Goal: Task Accomplishment & Management: Complete application form

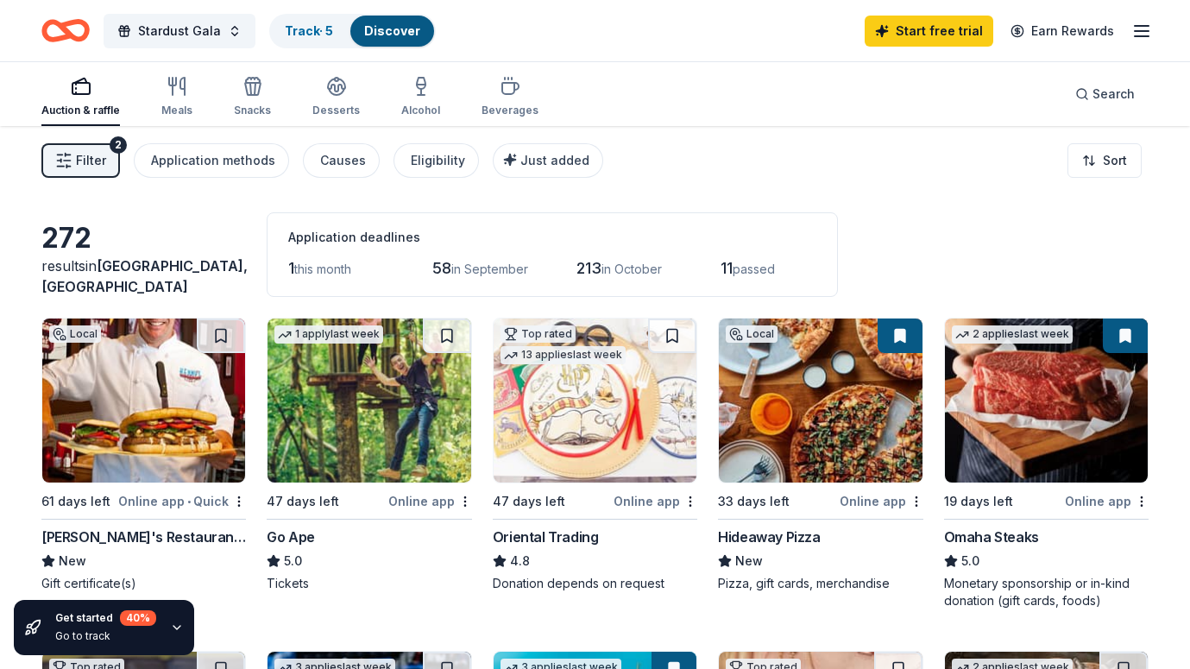
scroll to position [118, 0]
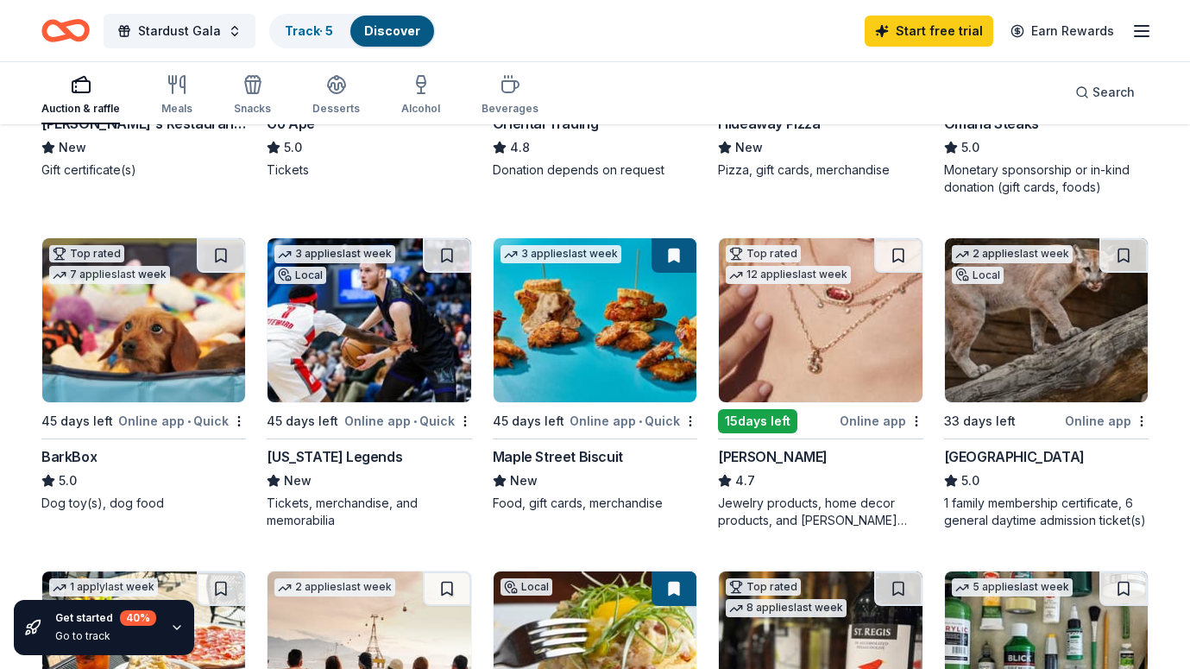
scroll to position [413, 0]
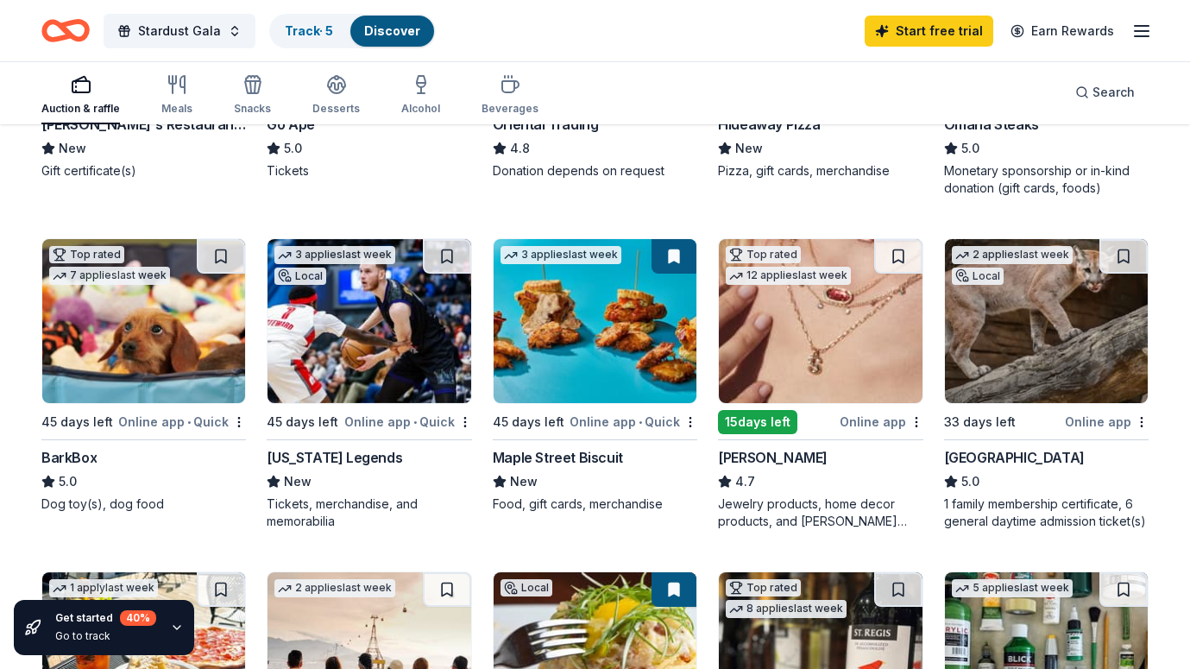
click at [146, 377] on img at bounding box center [143, 321] width 203 height 164
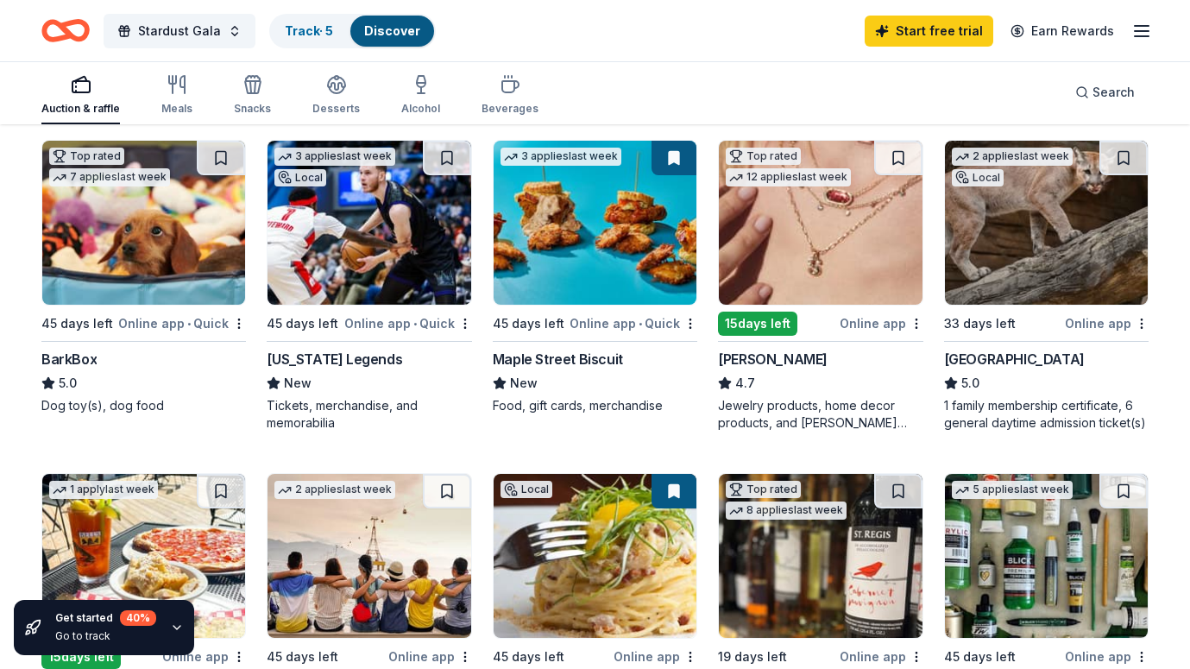
scroll to position [502, 0]
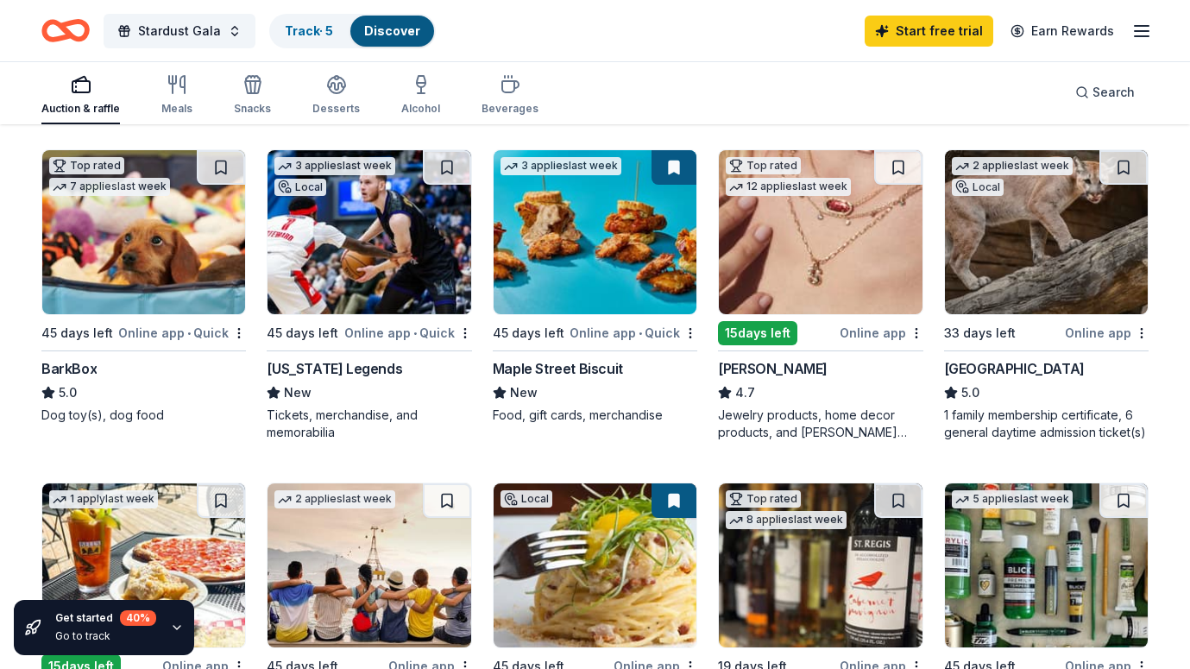
click at [582, 361] on div "Maple Street Biscuit" at bounding box center [558, 368] width 130 height 21
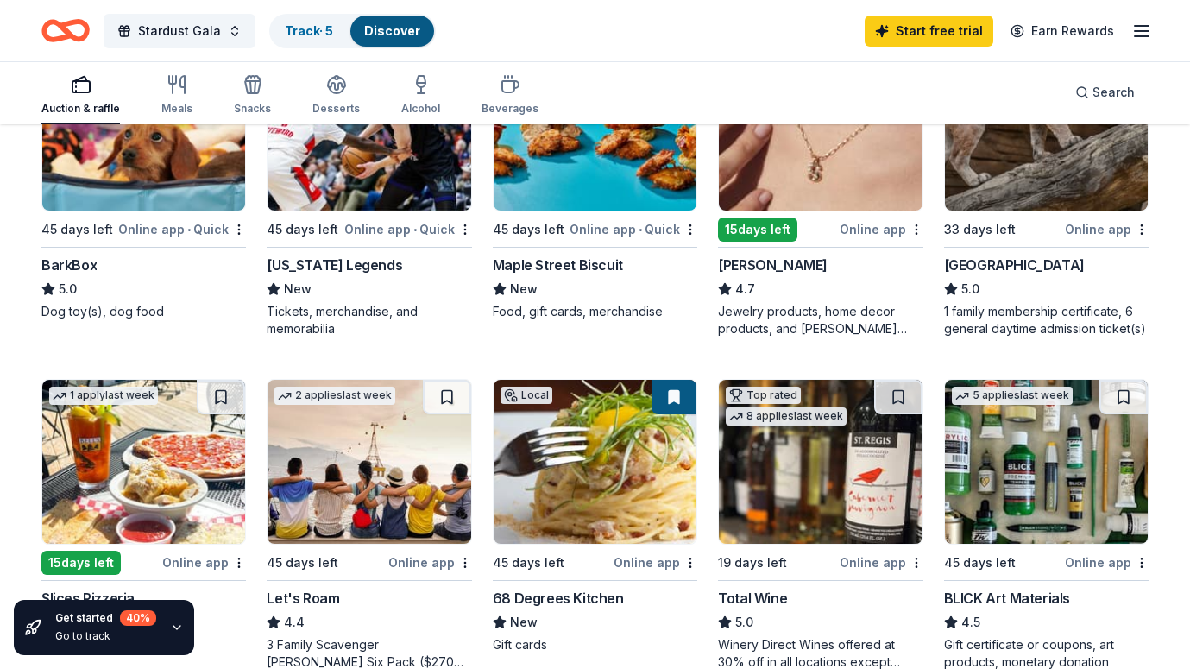
scroll to position [604, 0]
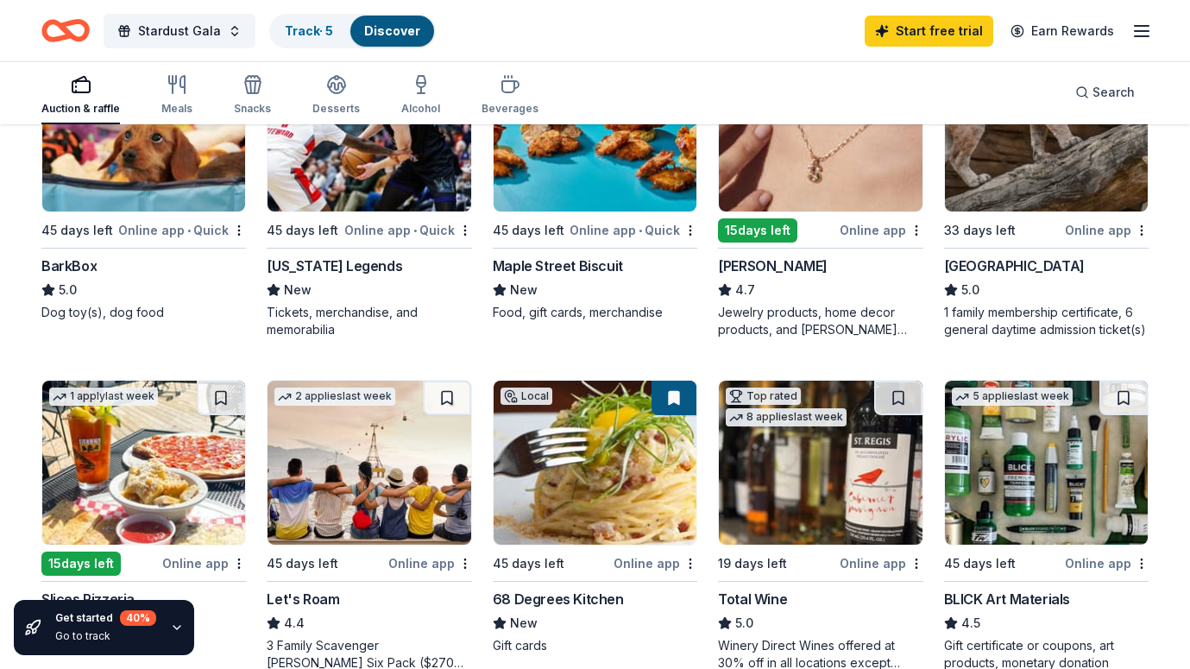
click at [764, 258] on div "Kendra Scott" at bounding box center [773, 266] width 110 height 21
click at [166, 348] on div "Local 61 days left Online app • Quick Kenny's Restaurant Group New Gift certifi…" at bounding box center [594, 350] width 1107 height 1274
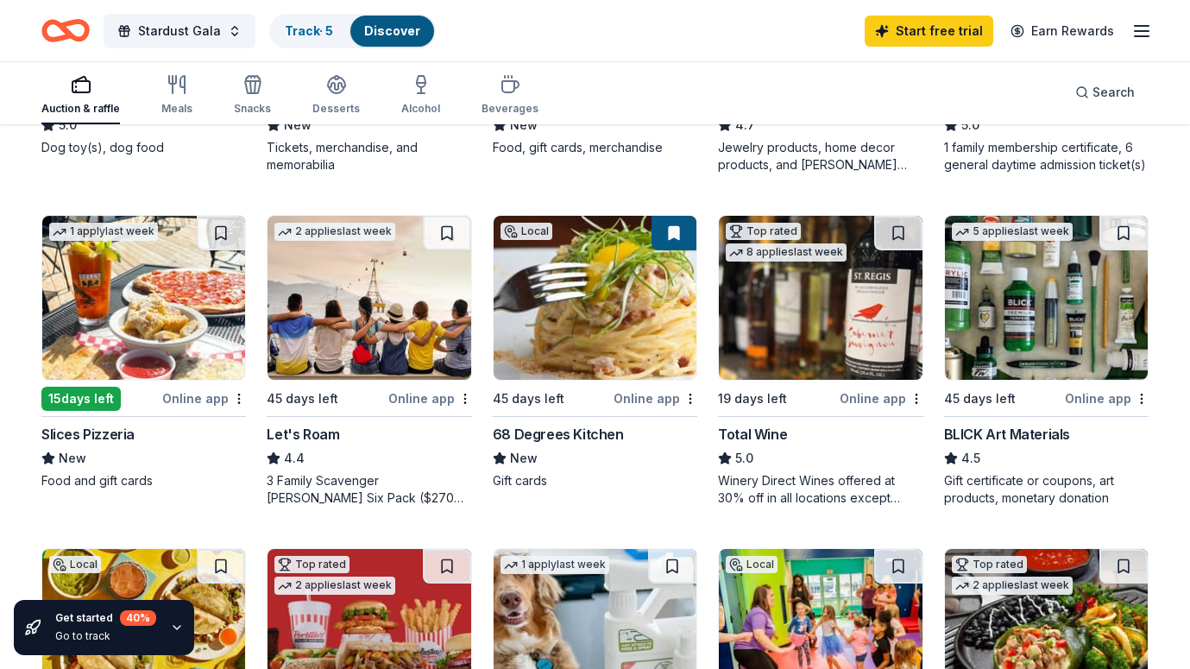
scroll to position [766, 0]
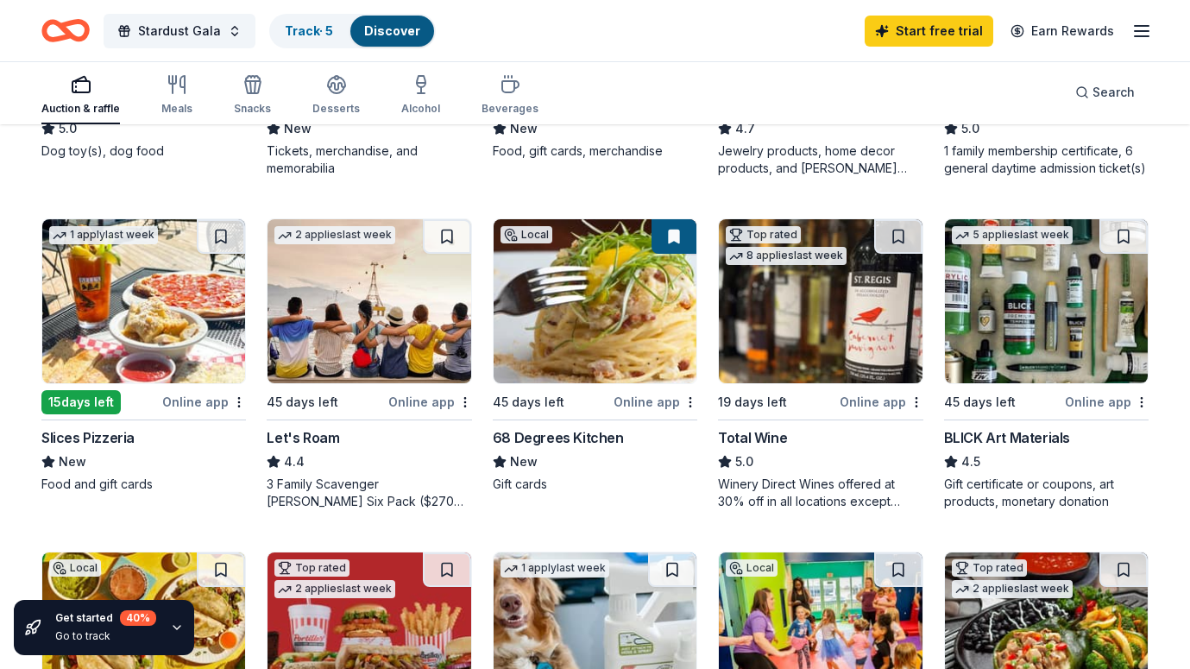
click at [333, 342] on img at bounding box center [369, 301] width 203 height 164
click at [576, 440] on div "68 Degrees Kitchen" at bounding box center [558, 437] width 131 height 21
click at [795, 435] on div "Total Wine" at bounding box center [820, 437] width 205 height 21
click at [987, 432] on div "BLICK Art Materials" at bounding box center [1007, 437] width 126 height 21
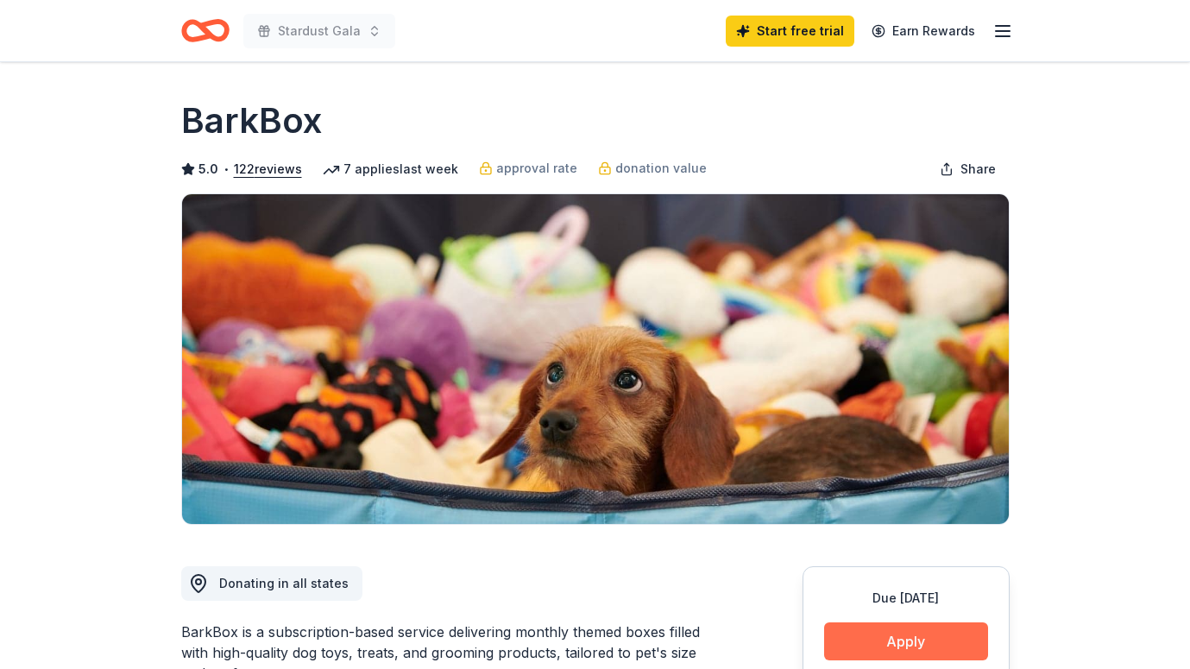
click at [890, 638] on button "Apply" at bounding box center [906, 641] width 164 height 38
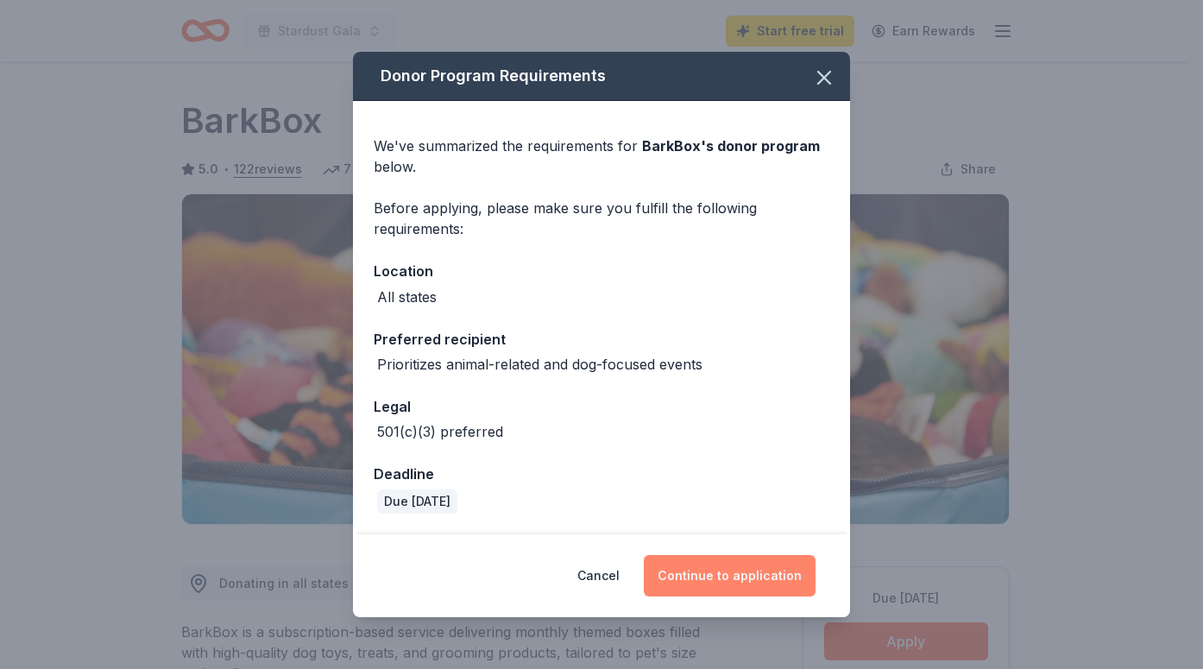
click at [738, 572] on button "Continue to application" at bounding box center [730, 575] width 172 height 41
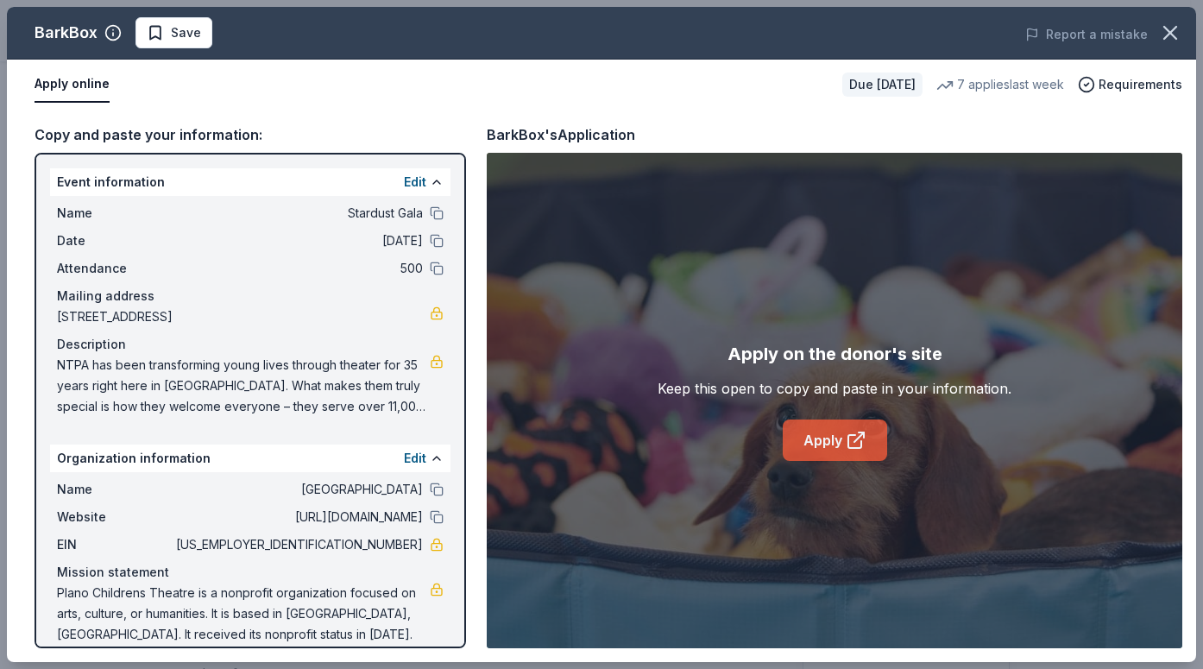
click at [834, 445] on link "Apply" at bounding box center [835, 440] width 104 height 41
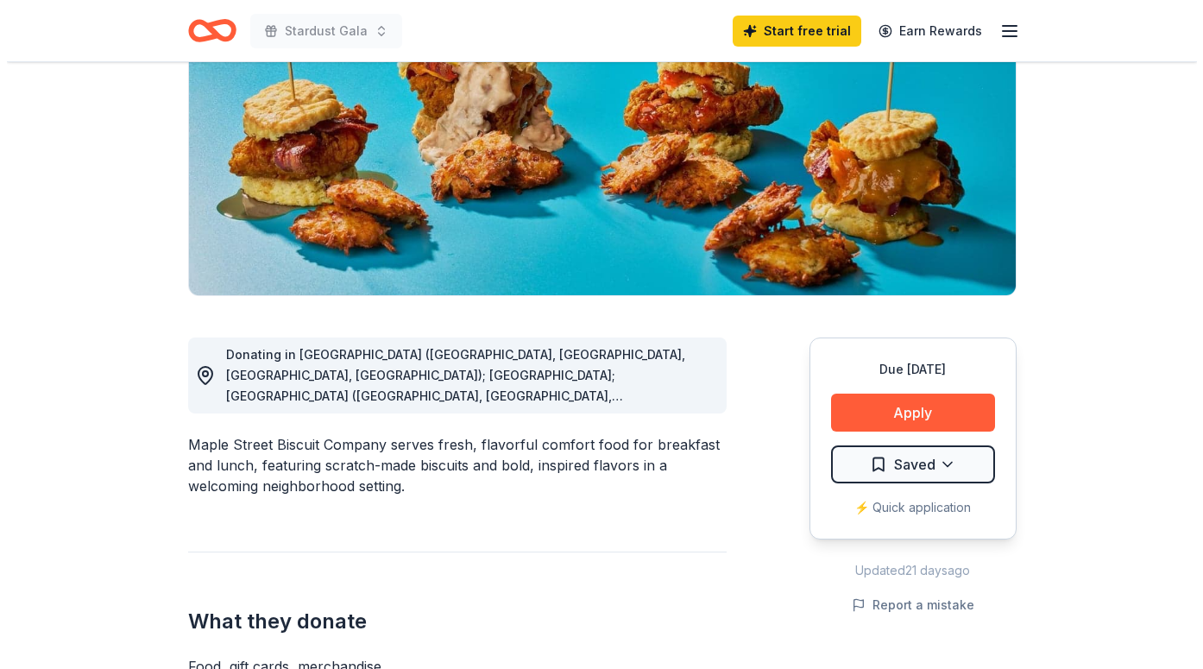
scroll to position [236, 0]
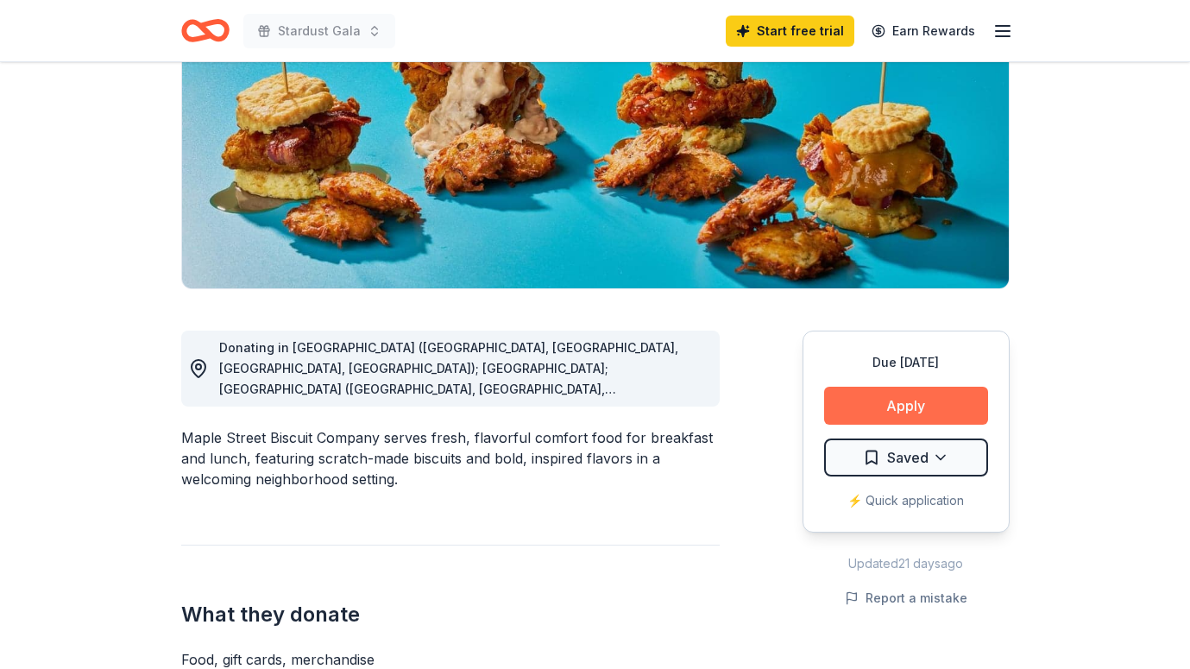
click at [906, 401] on button "Apply" at bounding box center [906, 406] width 164 height 38
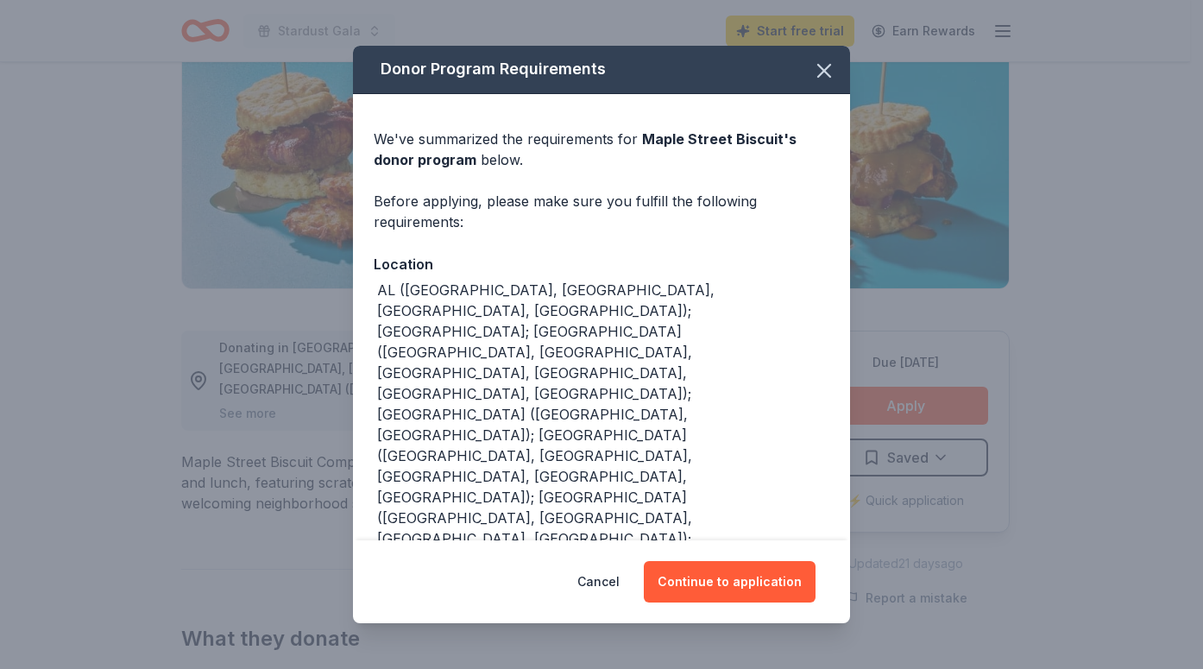
scroll to position [21, 0]
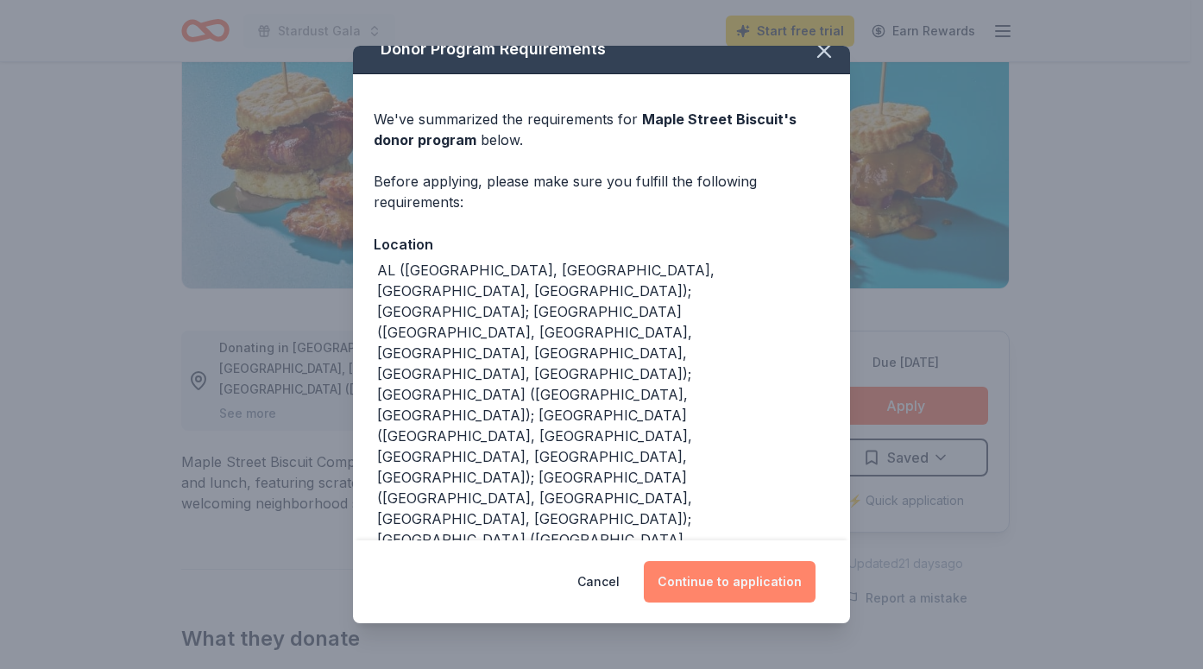
click at [718, 584] on button "Continue to application" at bounding box center [730, 581] width 172 height 41
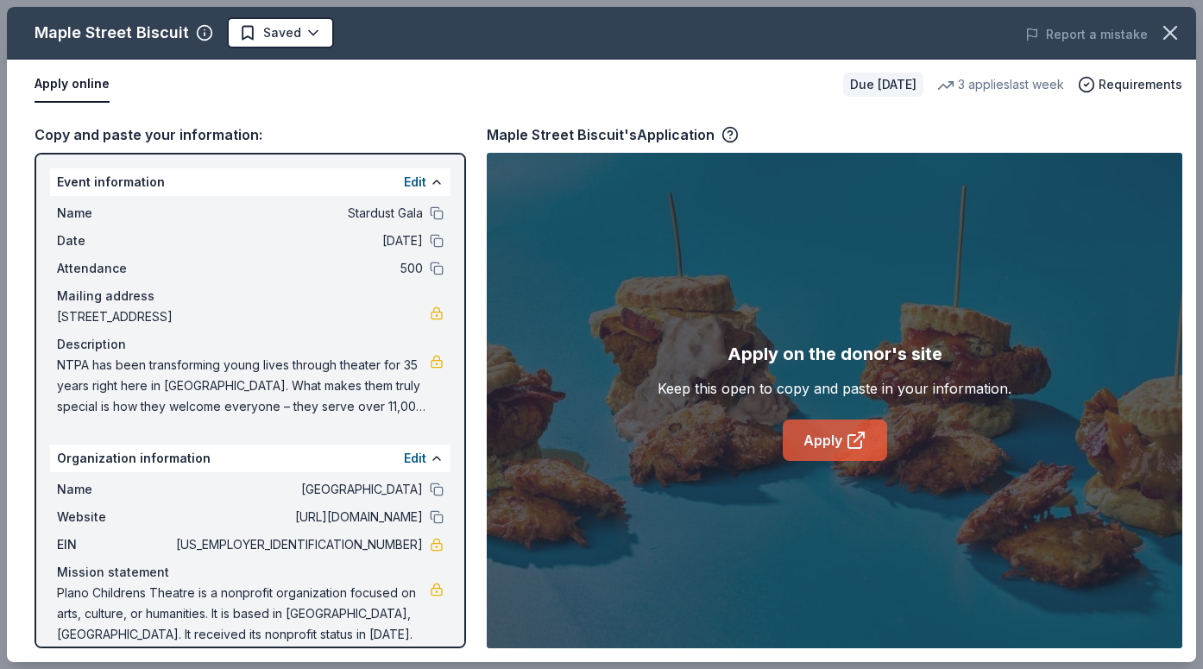
click at [828, 444] on link "Apply" at bounding box center [835, 440] width 104 height 41
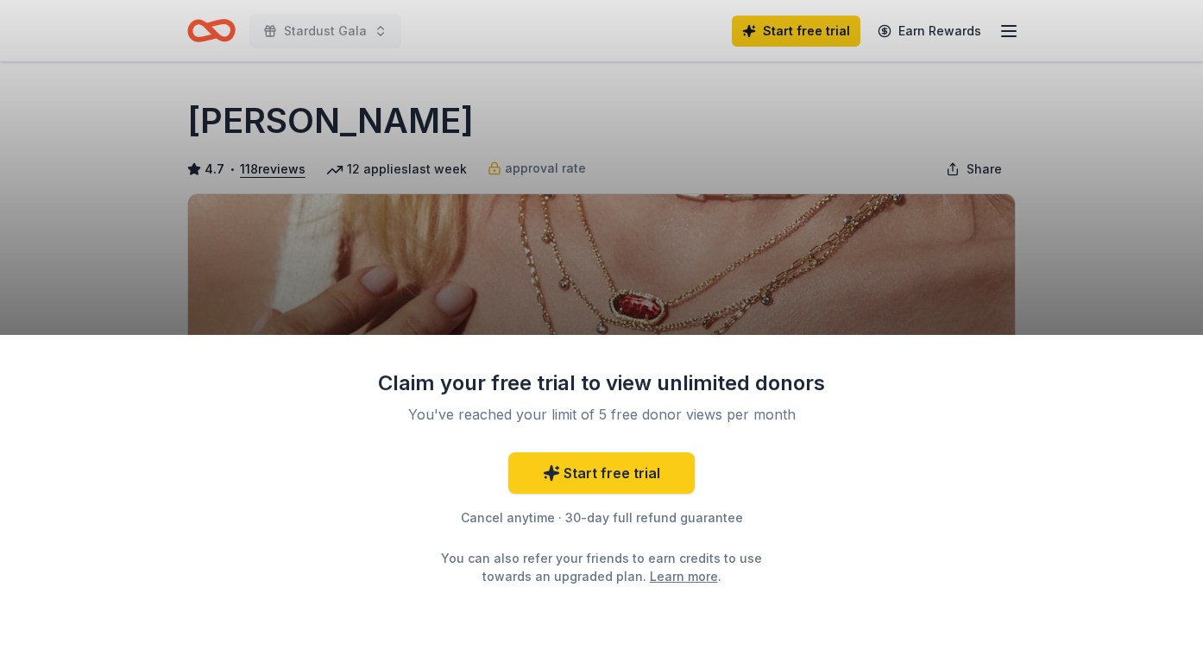
click at [1074, 300] on div "Claim your free trial to view unlimited donors You've reached your limit of 5 f…" at bounding box center [601, 334] width 1203 height 669
